Goal: Task Accomplishment & Management: Complete application form

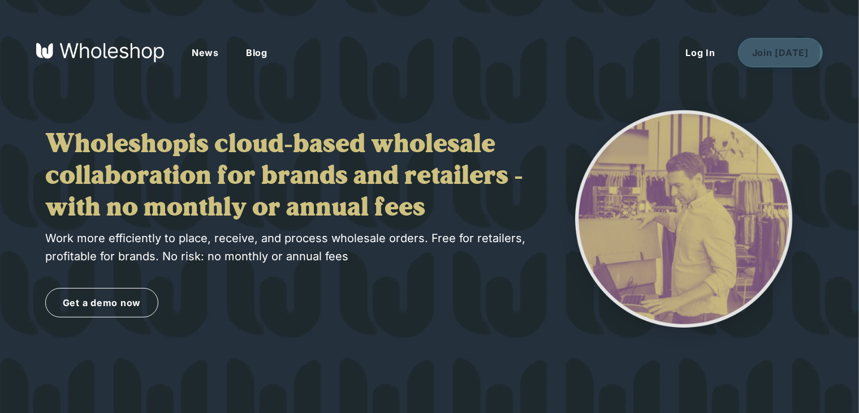
click at [754, 50] on button "Join Today" at bounding box center [780, 52] width 85 height 29
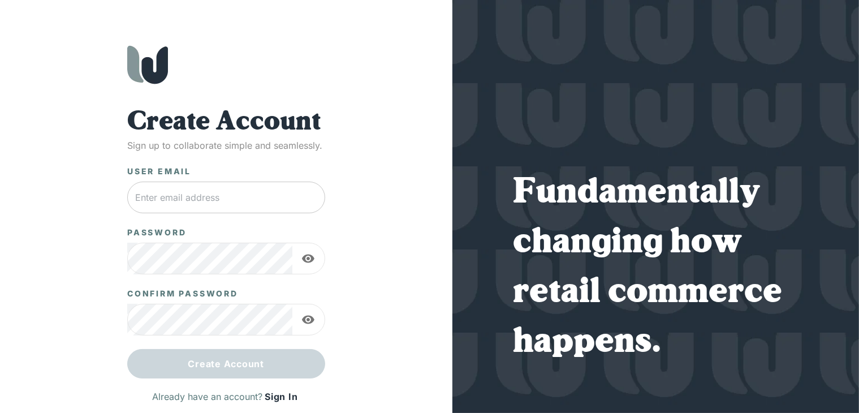
click at [240, 195] on input "text" at bounding box center [226, 198] width 198 height 32
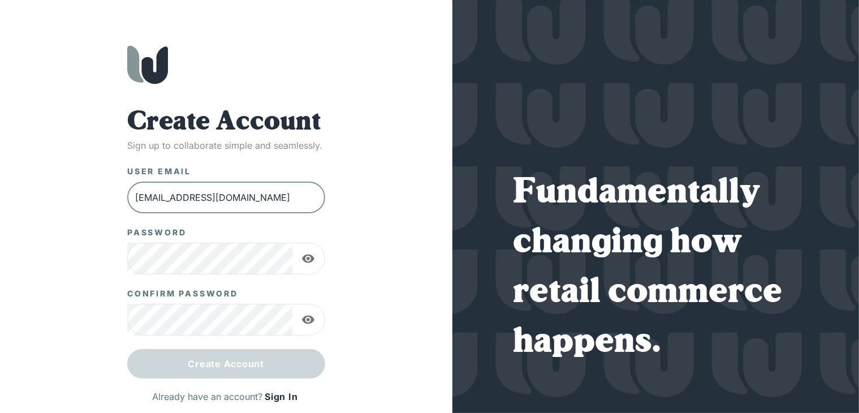
type input "[EMAIL_ADDRESS][DOMAIN_NAME]"
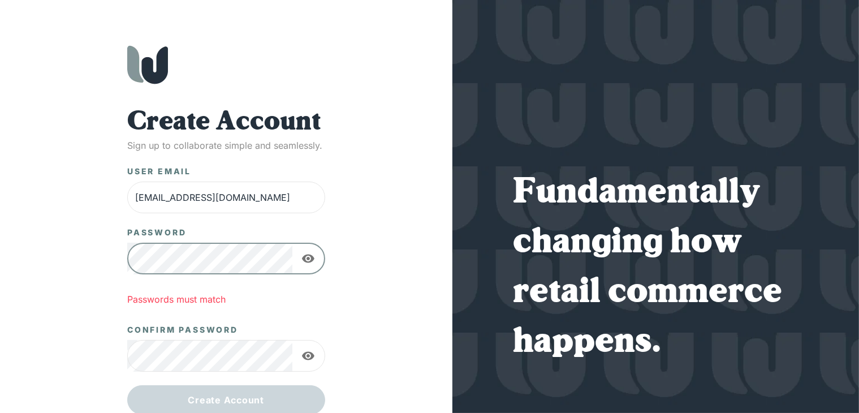
click at [308, 259] on icon "button" at bounding box center [308, 259] width 12 height 8
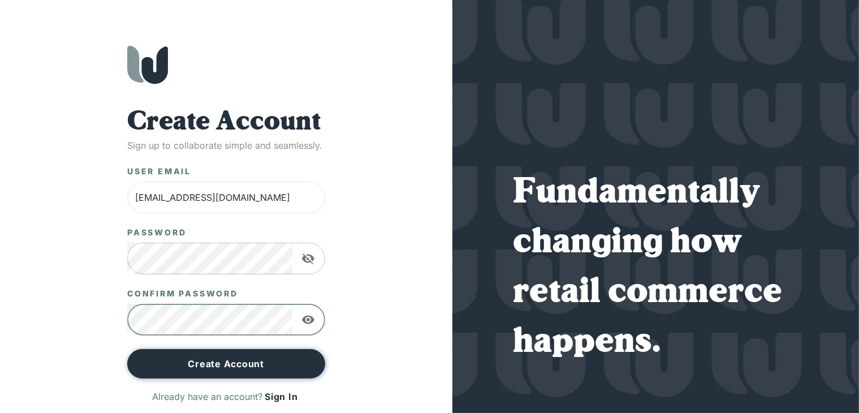
click at [215, 363] on button "Create Account" at bounding box center [226, 363] width 198 height 29
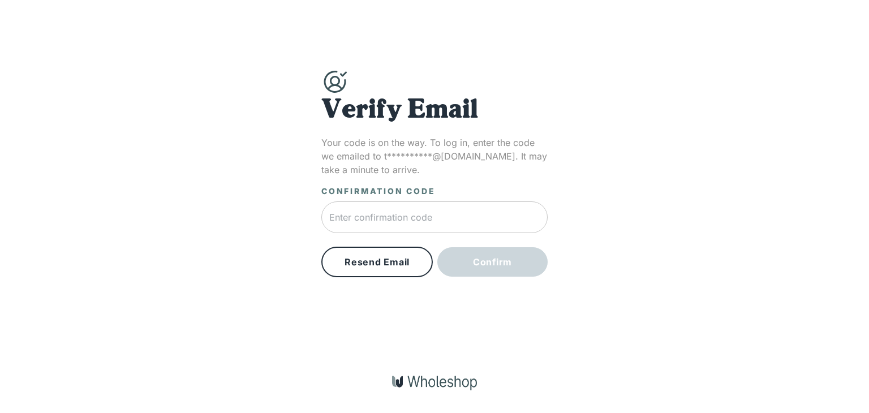
click at [492, 218] on input "text" at bounding box center [434, 217] width 226 height 32
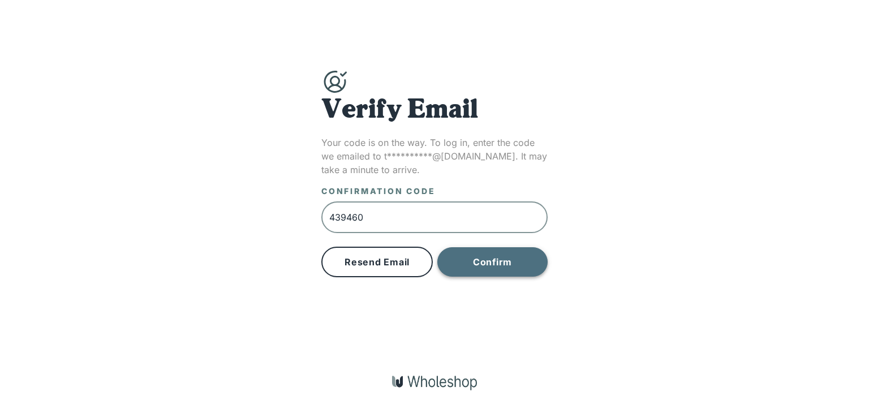
type input "439460"
click at [506, 272] on button "Confirm" at bounding box center [492, 261] width 110 height 29
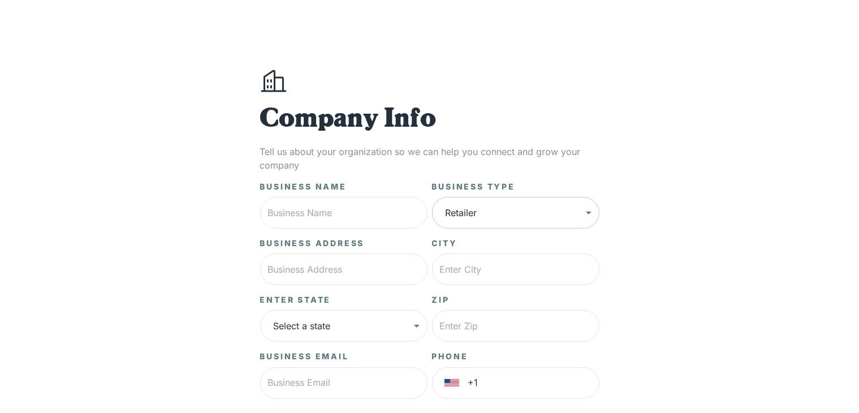
click at [468, 208] on body "**********" at bounding box center [429, 282] width 859 height 565
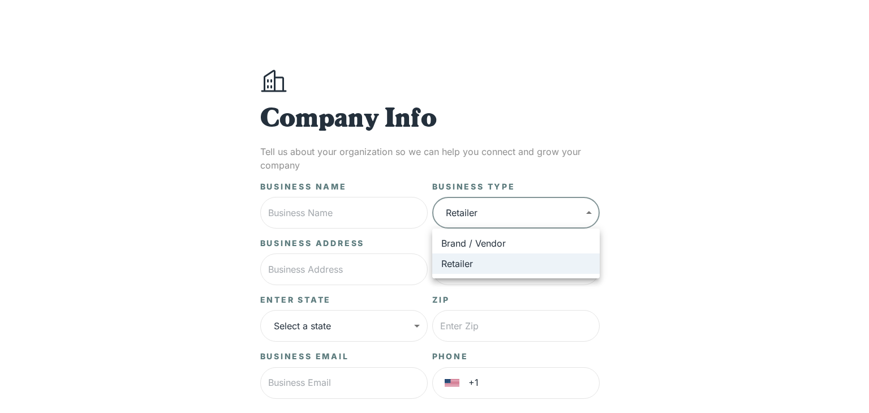
click at [478, 238] on li "Brand / Vendor" at bounding box center [515, 243] width 167 height 20
type input "*****"
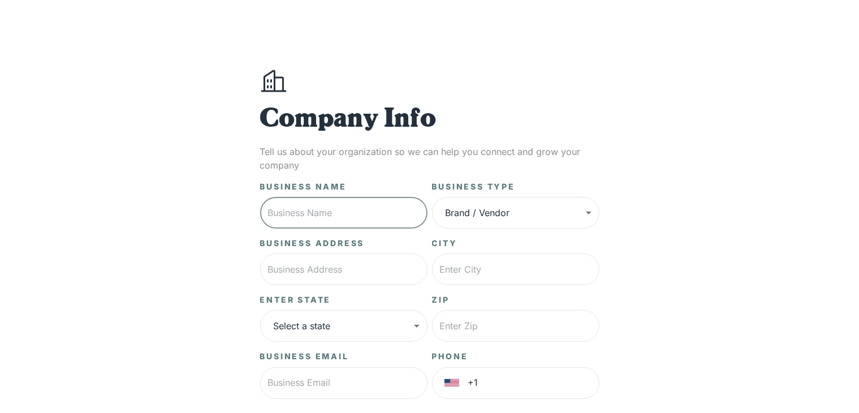
click at [329, 214] on input "text" at bounding box center [343, 213] width 167 height 32
type input "[PERSON_NAME]"
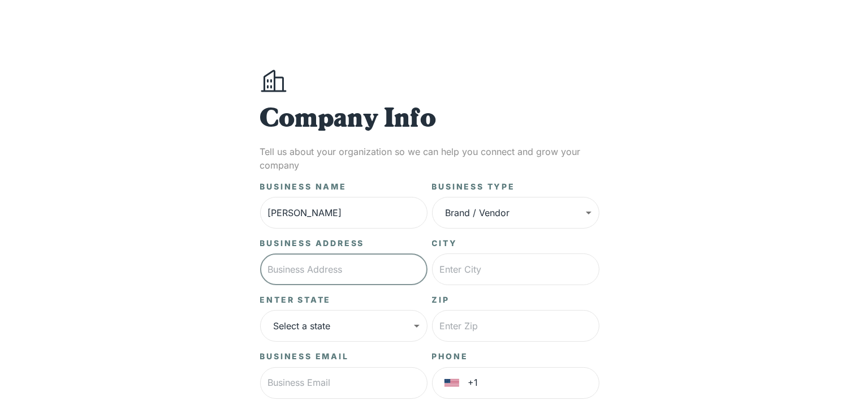
click at [305, 282] on input "text" at bounding box center [343, 269] width 167 height 32
type input "2945 24th st"
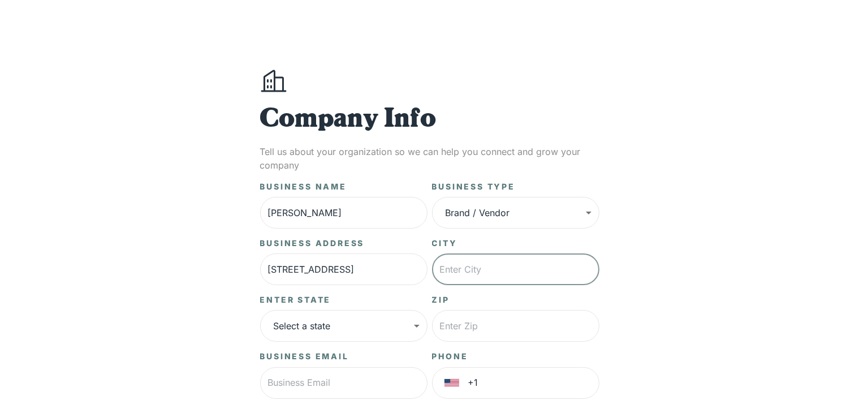
click at [563, 265] on input "text" at bounding box center [515, 269] width 167 height 32
type input "brooklyn"
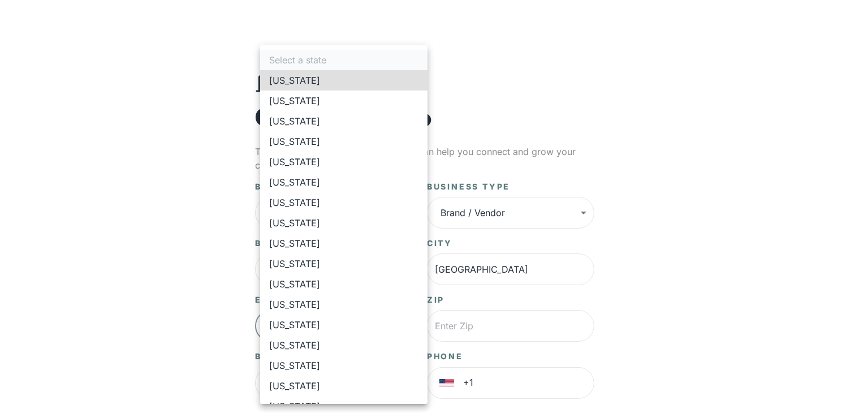
click at [401, 324] on body "**********" at bounding box center [429, 282] width 859 height 565
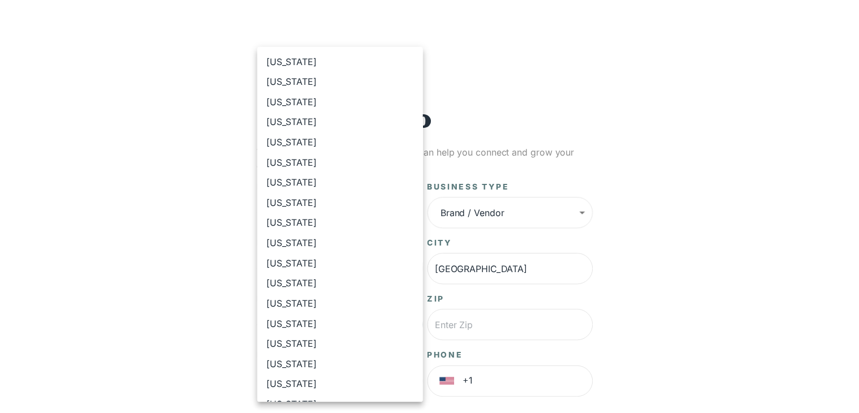
scroll to position [566, 0]
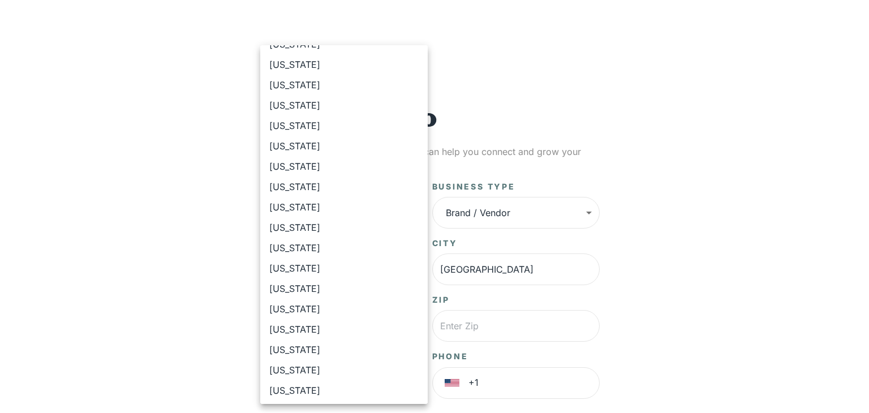
click at [326, 141] on li "New York" at bounding box center [343, 146] width 167 height 20
type input "**"
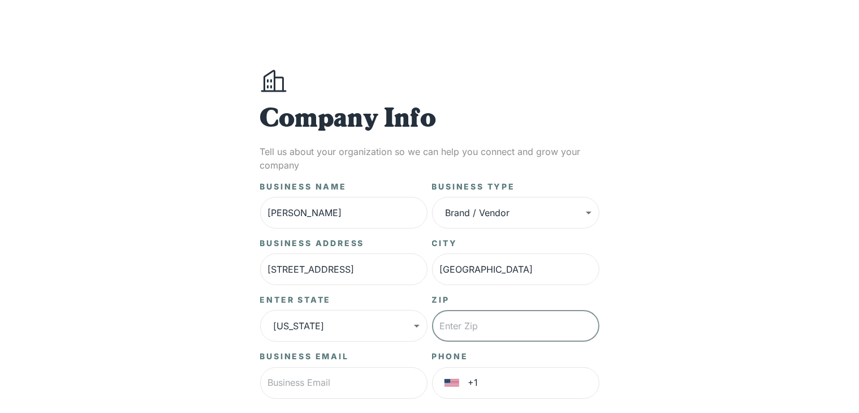
click at [477, 330] on input "text" at bounding box center [515, 326] width 167 height 32
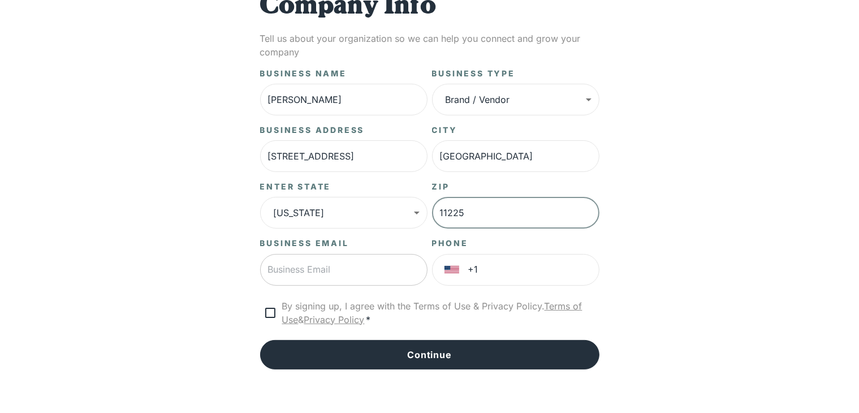
type input "11225"
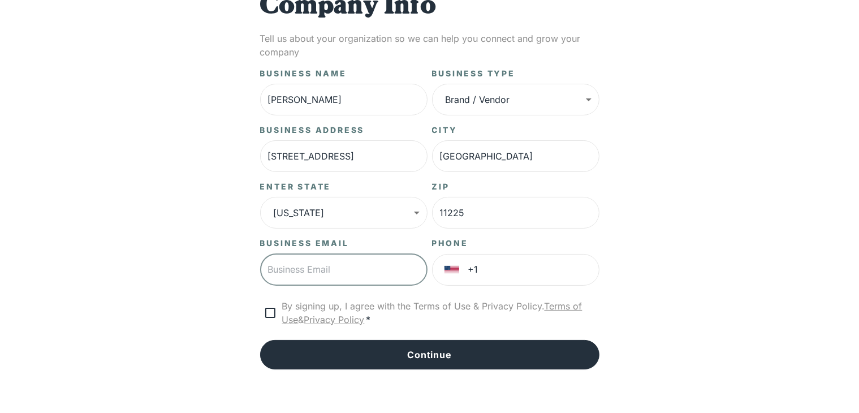
click at [378, 273] on input "text" at bounding box center [343, 270] width 167 height 32
type input "[EMAIL_ADDRESS][DOMAIN_NAME]"
click at [506, 276] on input "+1" at bounding box center [533, 270] width 131 height 32
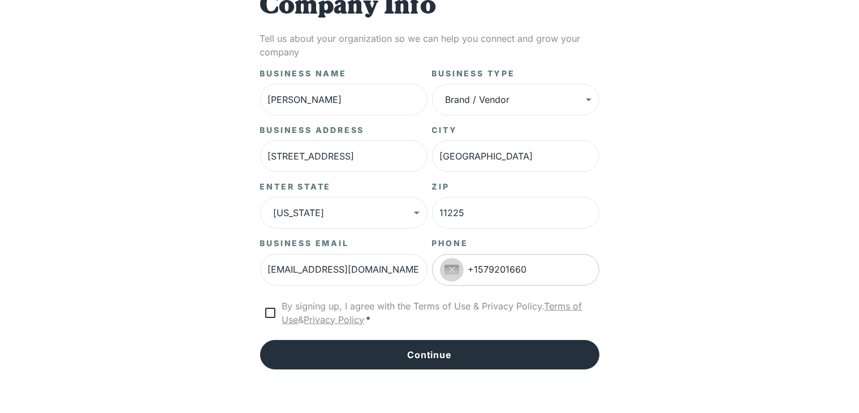
click at [449, 278] on button "Select country" at bounding box center [452, 270] width 24 height 24
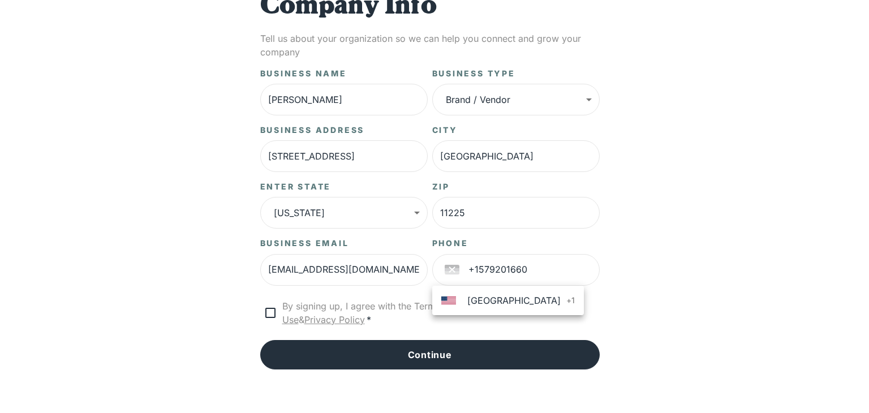
click at [450, 312] on ul "United States + 1" at bounding box center [508, 300] width 152 height 29
click at [457, 304] on div at bounding box center [451, 300] width 20 height 8
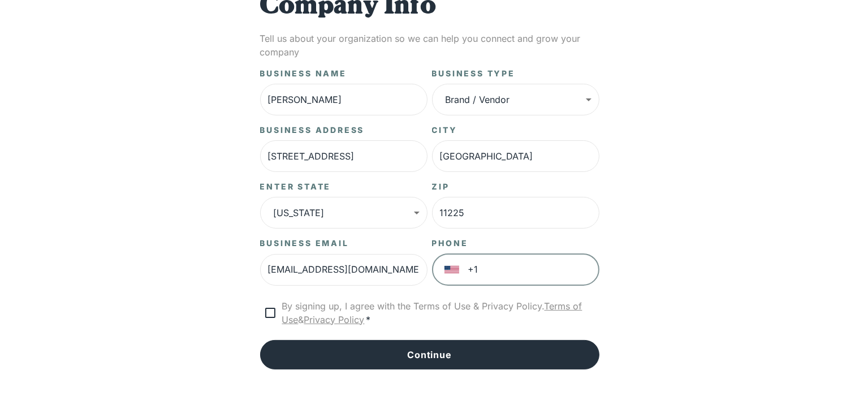
click at [502, 276] on input "+1" at bounding box center [533, 270] width 131 height 32
click at [445, 270] on img "Select country" at bounding box center [452, 270] width 15 height 10
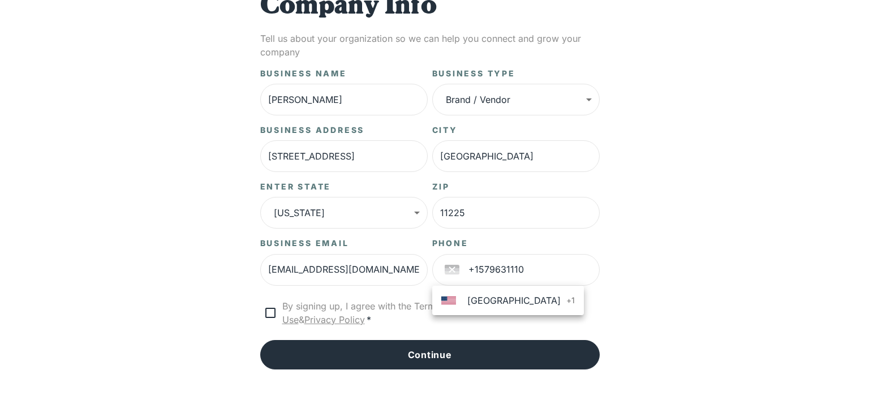
click at [460, 301] on div at bounding box center [451, 300] width 20 height 8
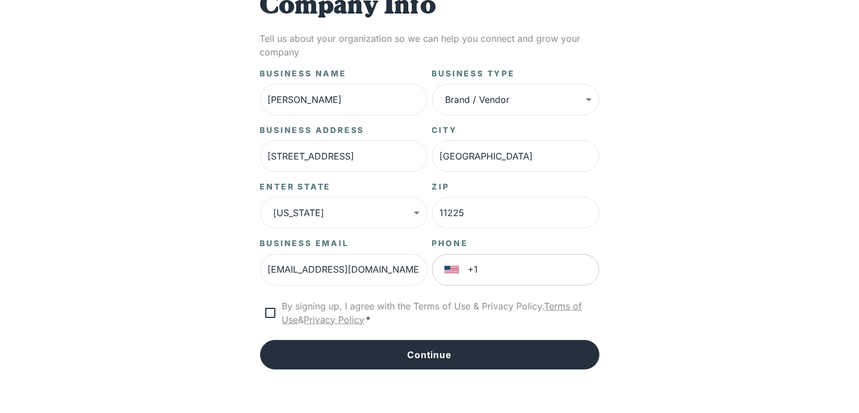
click at [504, 270] on input "+1" at bounding box center [533, 270] width 131 height 32
type input "+1 202 451 1112"
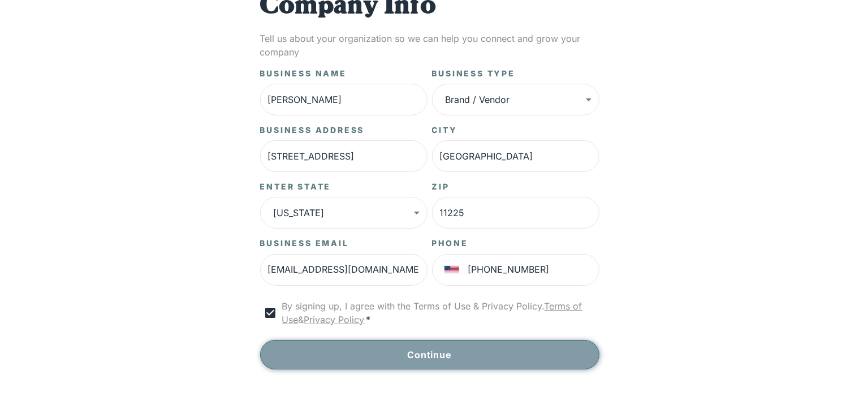
click at [429, 356] on button "Continue" at bounding box center [429, 354] width 339 height 29
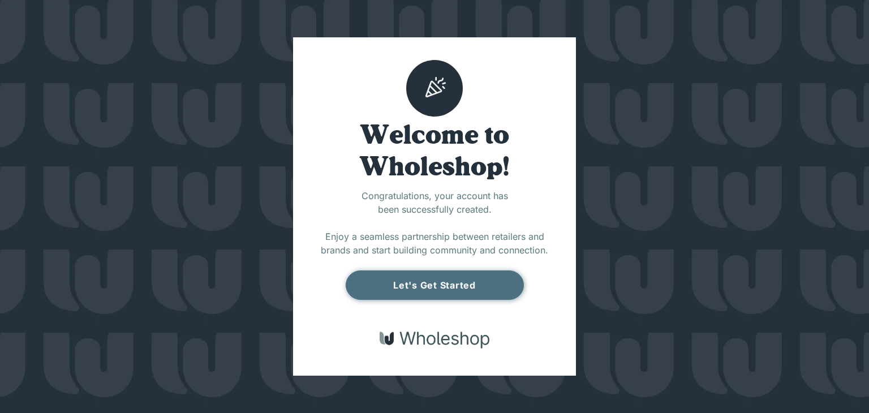
click at [448, 293] on button "Let's Get Started" at bounding box center [435, 284] width 178 height 29
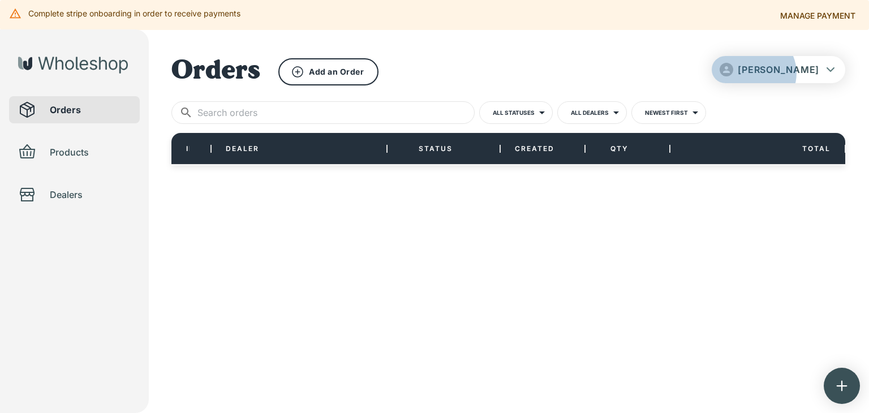
click at [812, 73] on span "[PERSON_NAME]" at bounding box center [778, 69] width 81 height 11
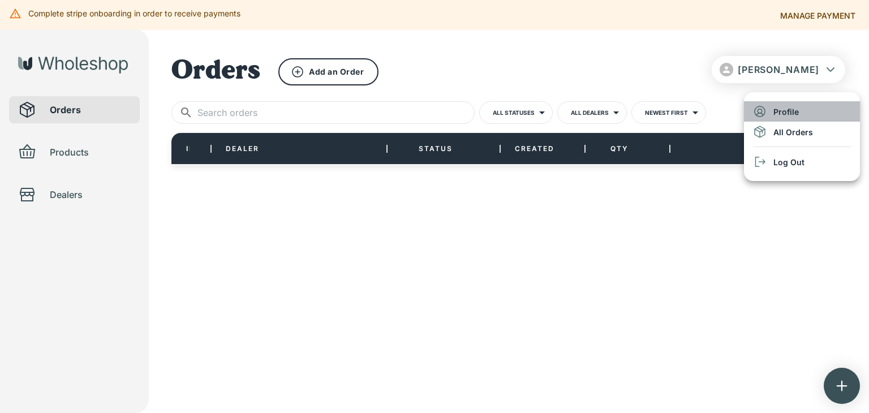
click at [804, 111] on li "Profile" at bounding box center [802, 111] width 116 height 20
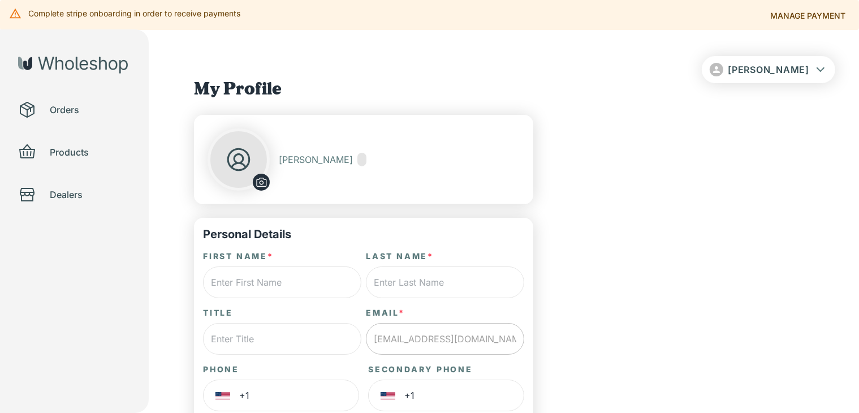
click at [301, 158] on div "[PERSON_NAME]" at bounding box center [323, 160] width 88 height 14
click at [358, 163] on div at bounding box center [362, 160] width 9 height 14
click at [232, 162] on icon at bounding box center [239, 159] width 28 height 28
click at [285, 159] on p "[PERSON_NAME]" at bounding box center [316, 159] width 74 height 12
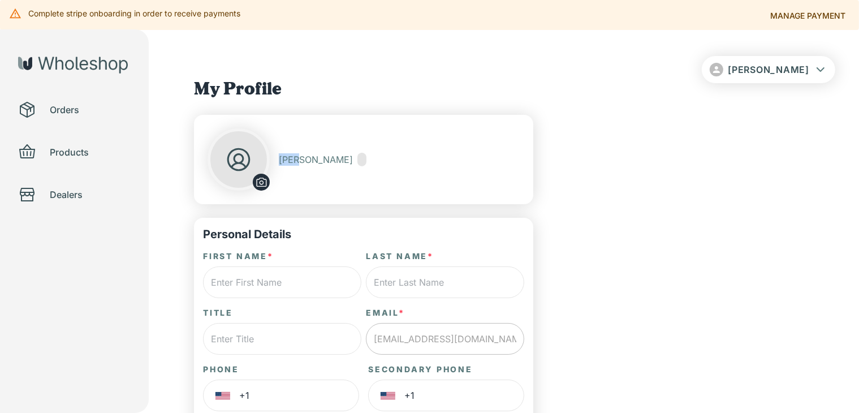
click at [285, 159] on p "[PERSON_NAME]" at bounding box center [316, 159] width 74 height 12
click at [286, 159] on p "[PERSON_NAME]" at bounding box center [316, 159] width 74 height 12
